Goal: Task Accomplishment & Management: Complete application form

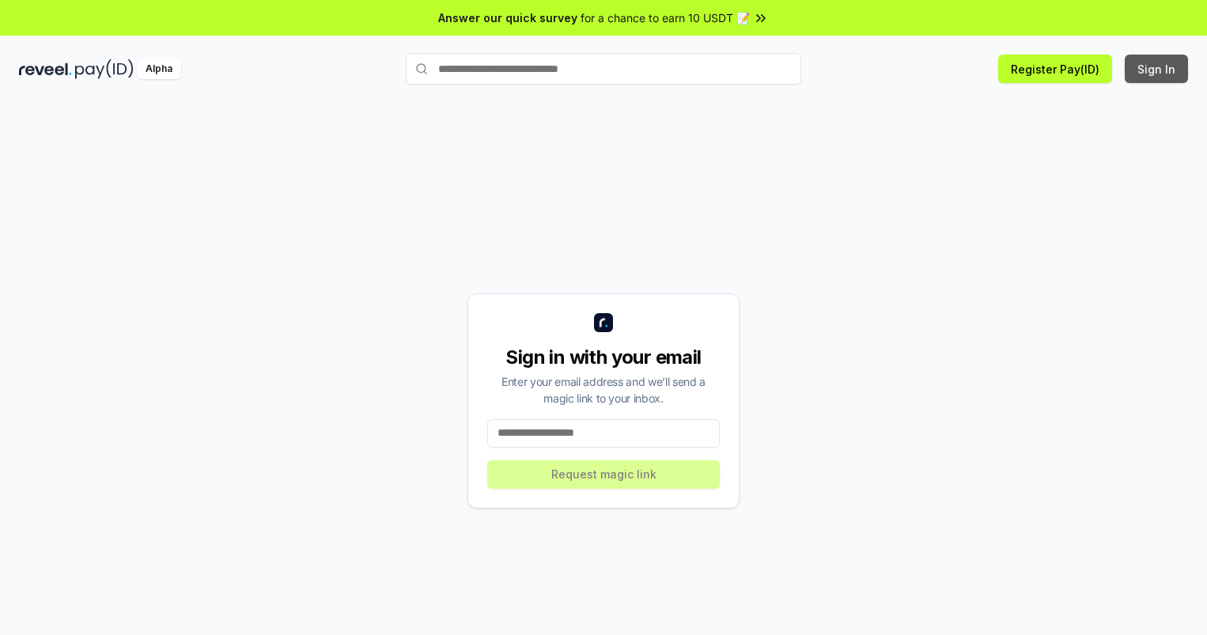
click at [1157, 69] on button "Sign In" at bounding box center [1156, 69] width 63 height 28
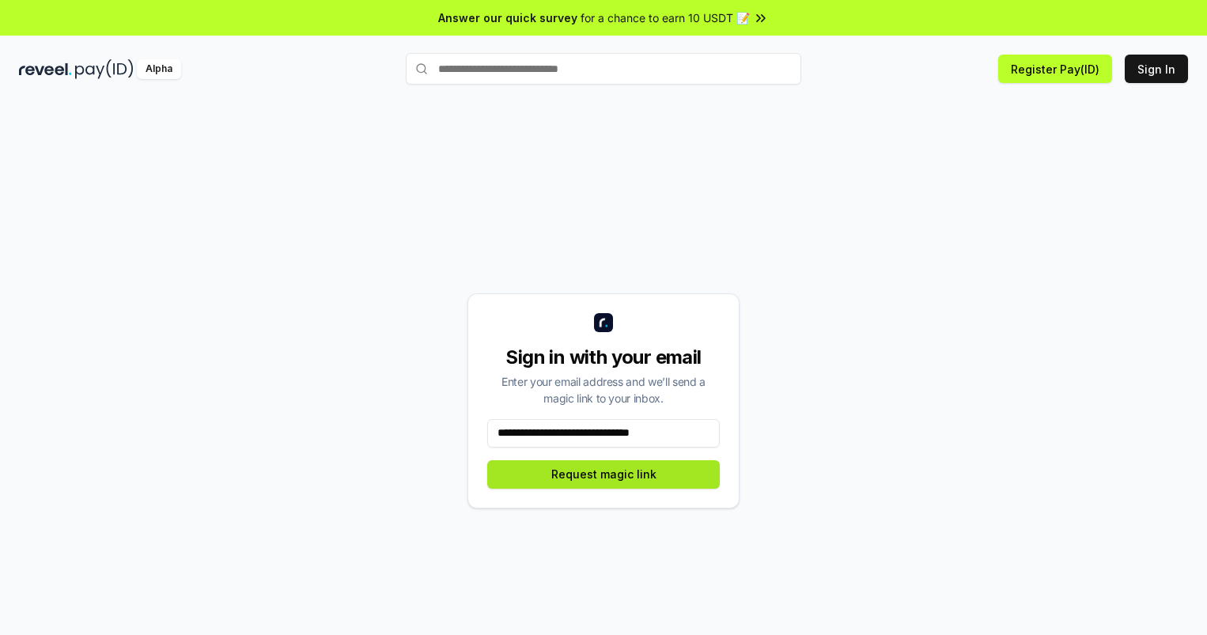
type input "**********"
click at [603, 474] on button "Request magic link" at bounding box center [603, 474] width 233 height 28
